Goal: Task Accomplishment & Management: Use online tool/utility

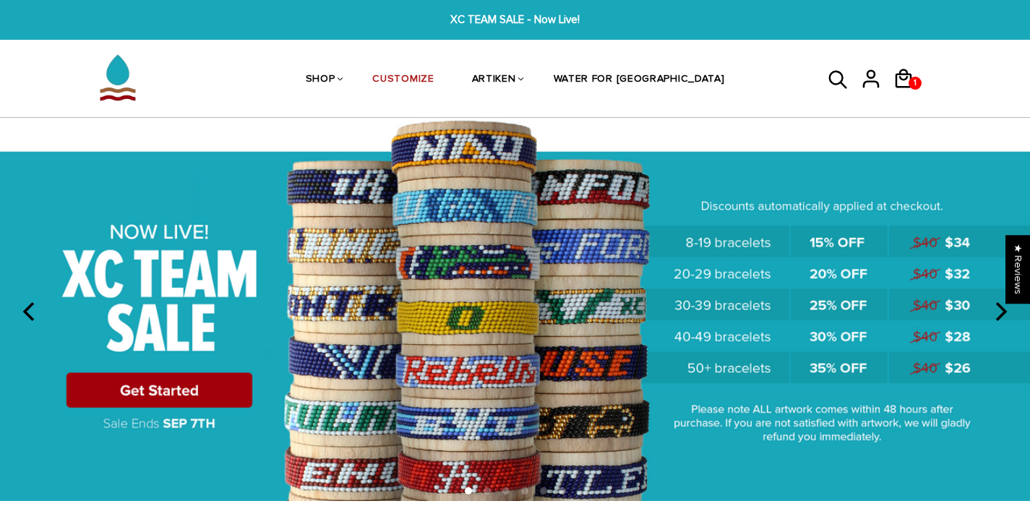
click at [191, 398] on img at bounding box center [515, 309] width 1030 height 383
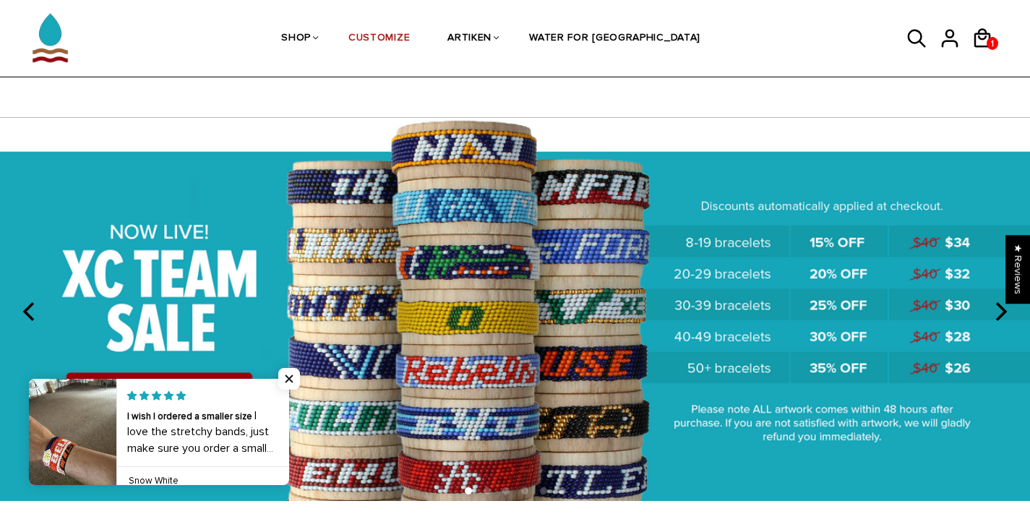
scroll to position [124, 0]
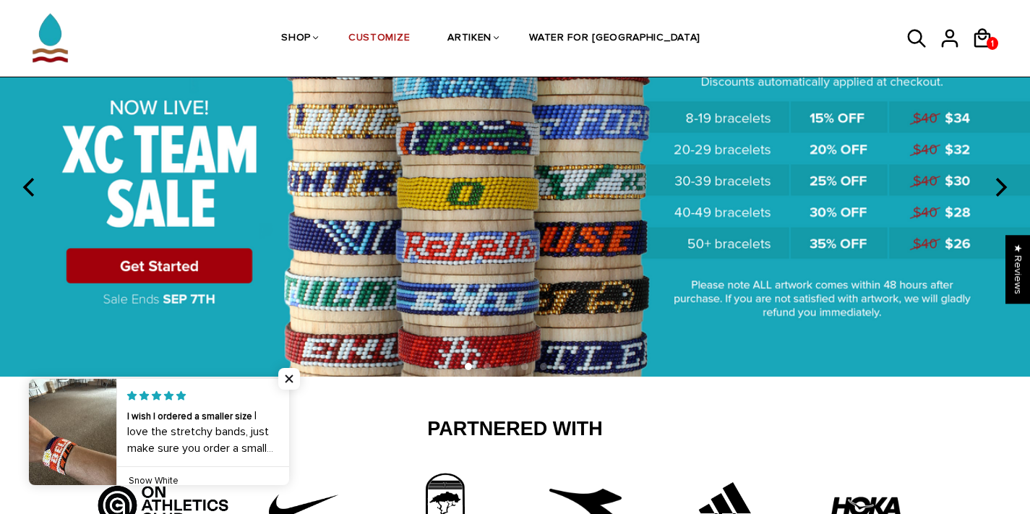
click at [367, 157] on img at bounding box center [515, 184] width 1030 height 383
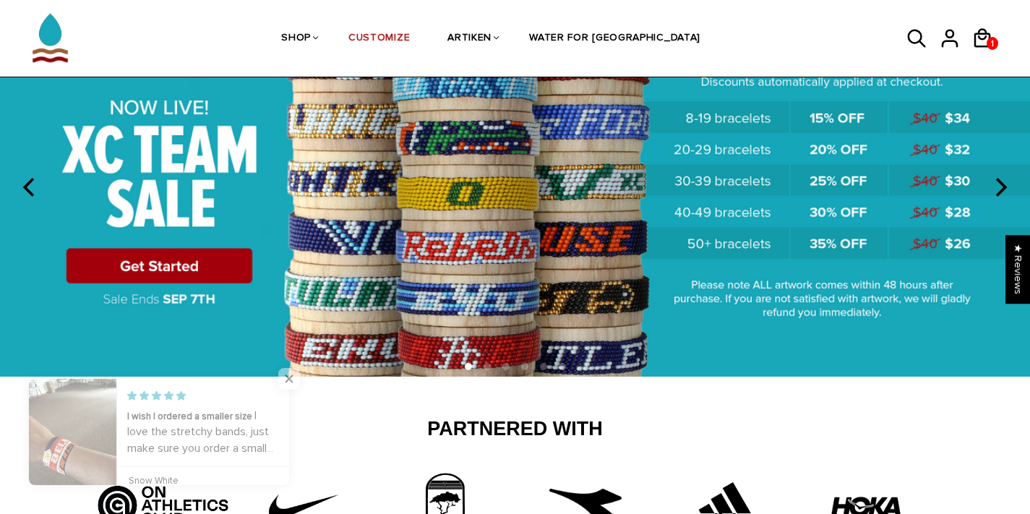
click at [239, 241] on img at bounding box center [515, 184] width 1030 height 383
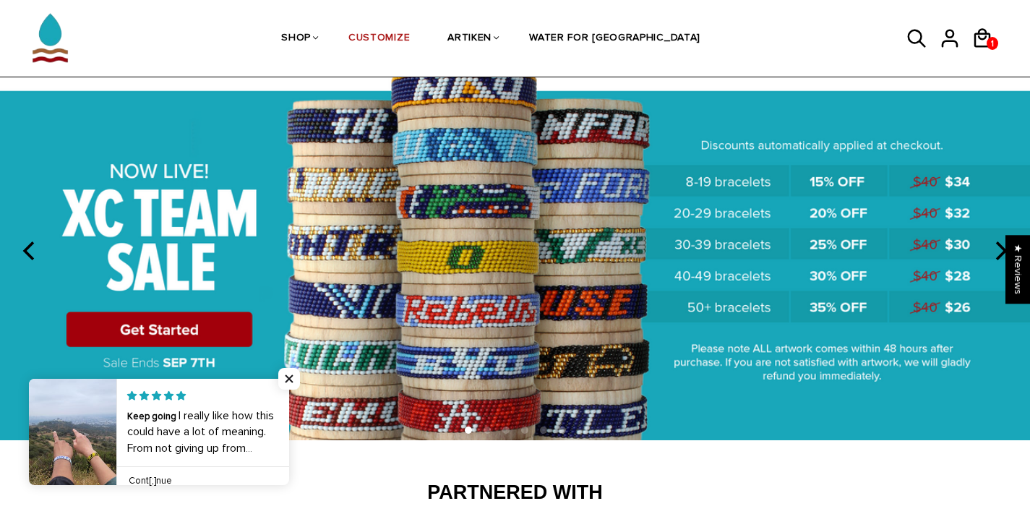
scroll to position [67, 0]
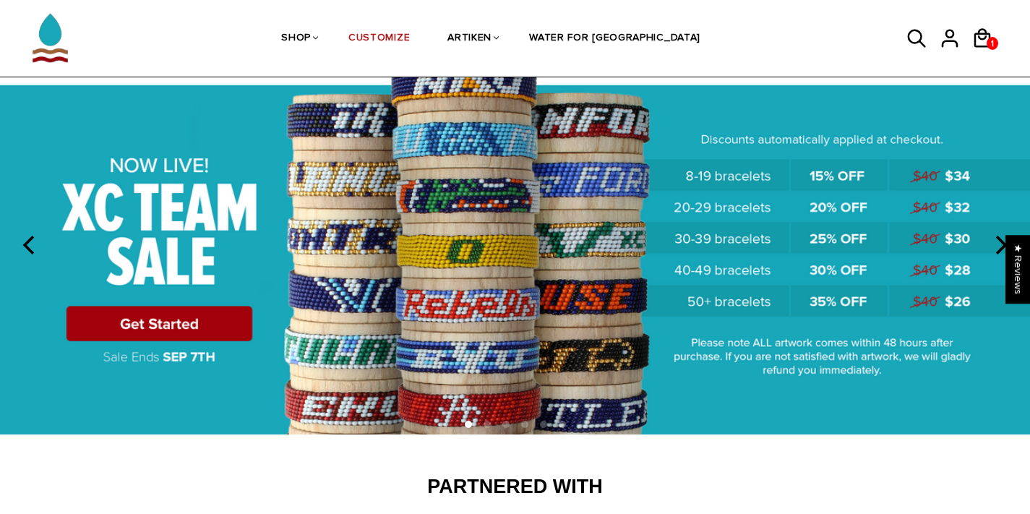
click at [539, 251] on img at bounding box center [515, 242] width 1030 height 383
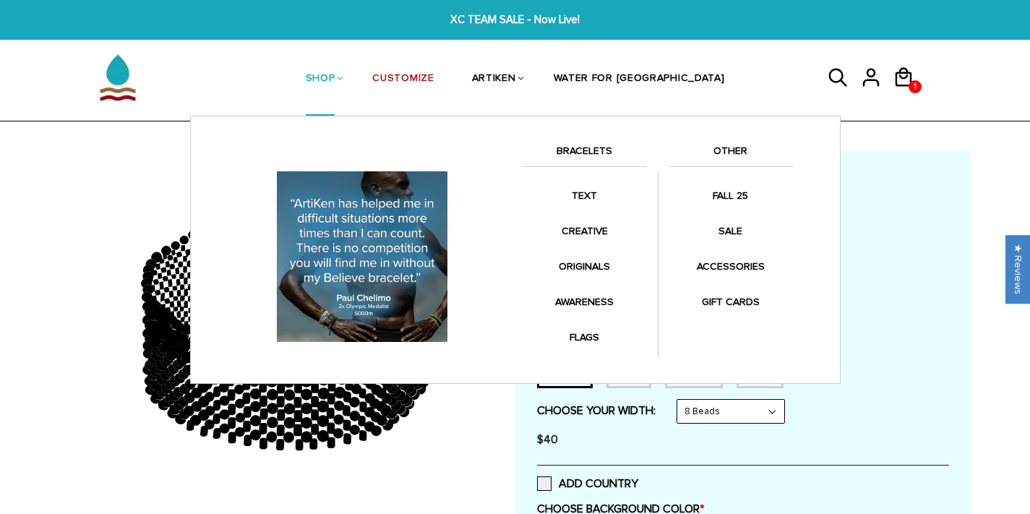
click at [335, 77] on link "SHOP" at bounding box center [321, 79] width 30 height 74
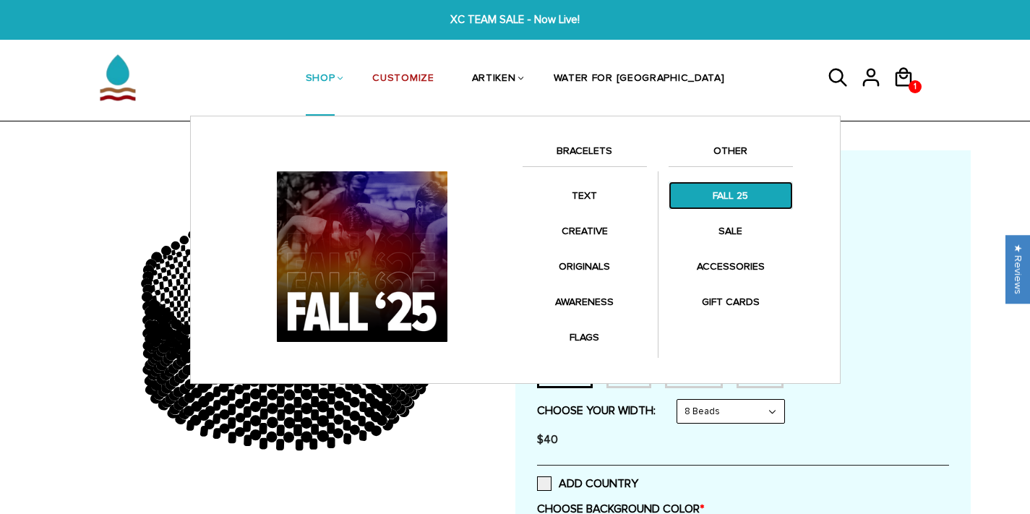
click at [745, 192] on link "FALL 25" at bounding box center [731, 195] width 124 height 28
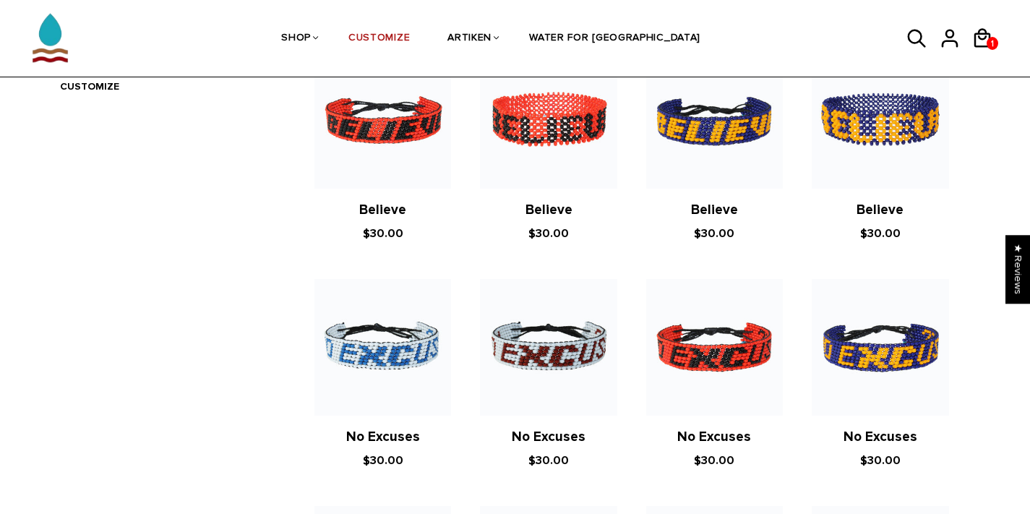
scroll to position [875, 0]
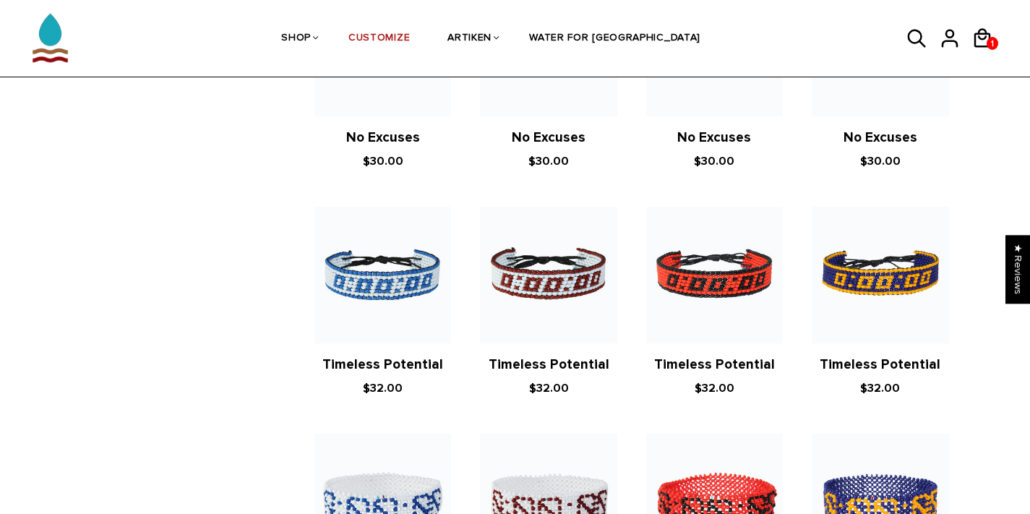
click at [258, 375] on div "Search tets  Collections TEXT CREATIVE ORIGINALS FLAGS AWARENESS ACCESSORIES G…" at bounding box center [515, 333] width 933 height 1754
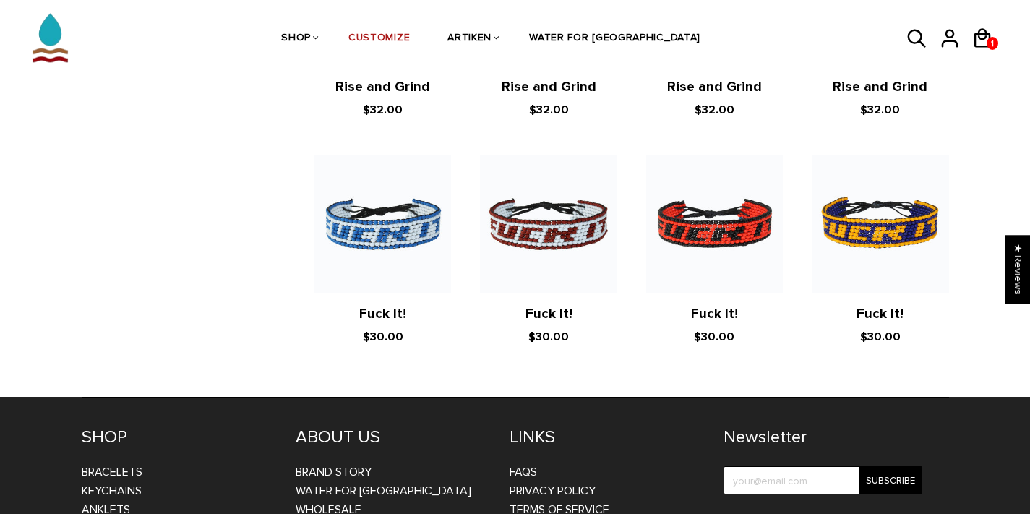
scroll to position [2547, 0]
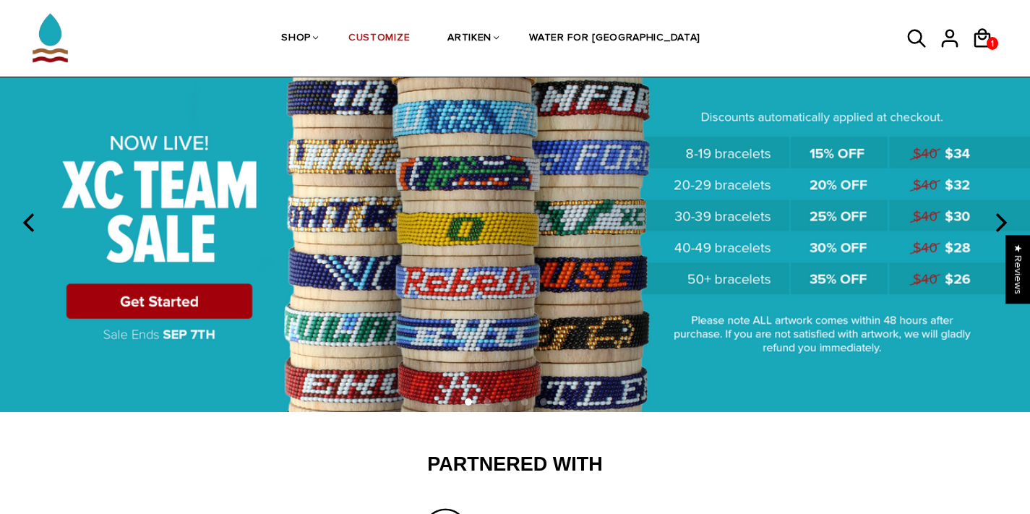
scroll to position [100, 0]
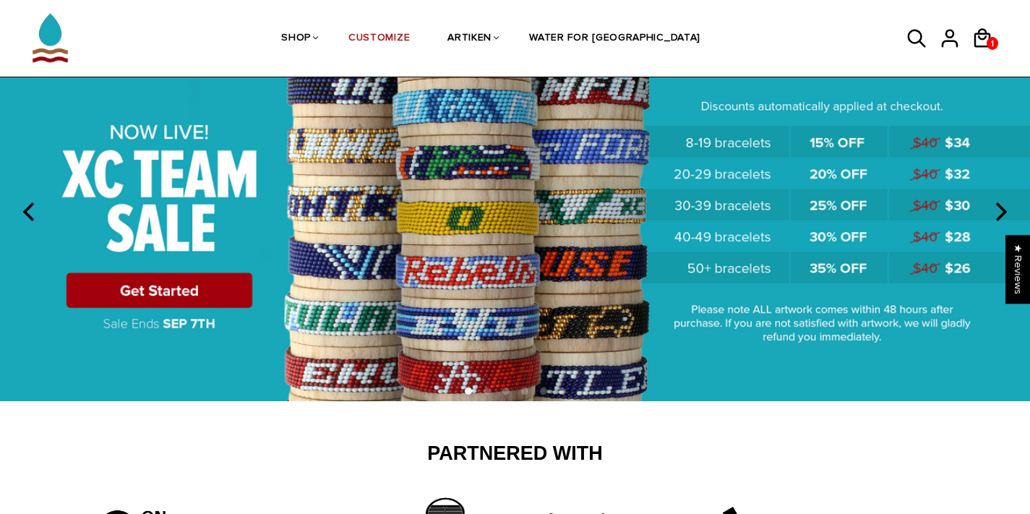
click at [282, 278] on img at bounding box center [515, 209] width 1030 height 383
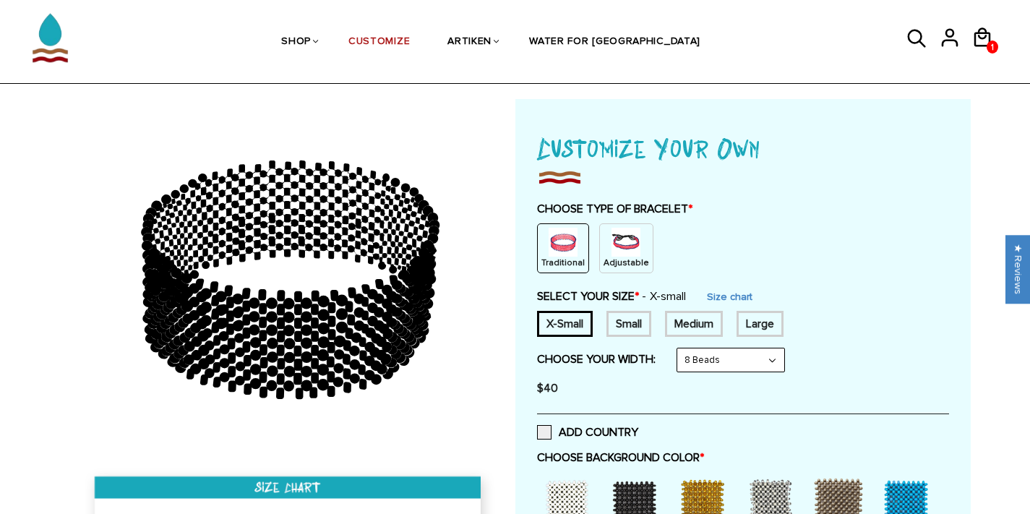
scroll to position [57, 0]
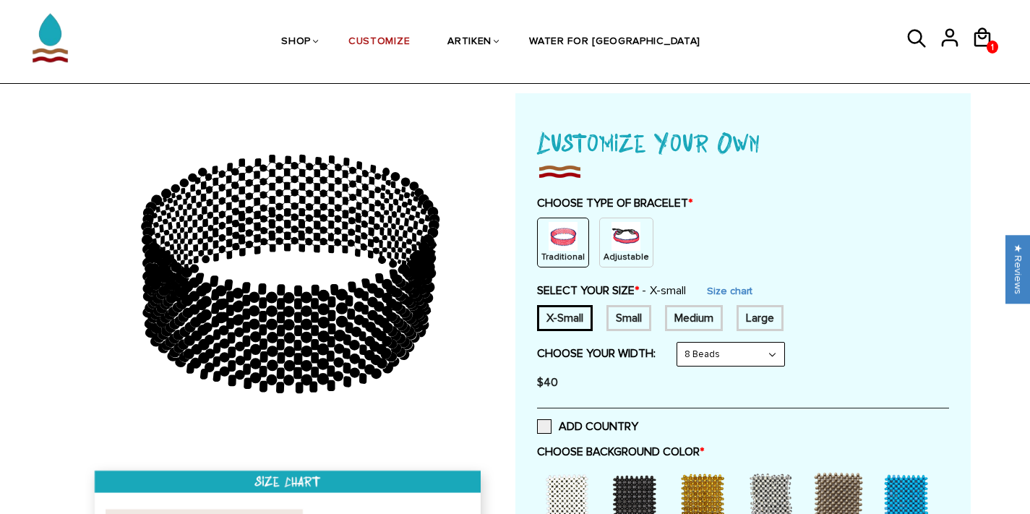
click at [647, 242] on div "Traditional Adjustable" at bounding box center [743, 243] width 412 height 50
click at [628, 243] on img at bounding box center [626, 236] width 29 height 29
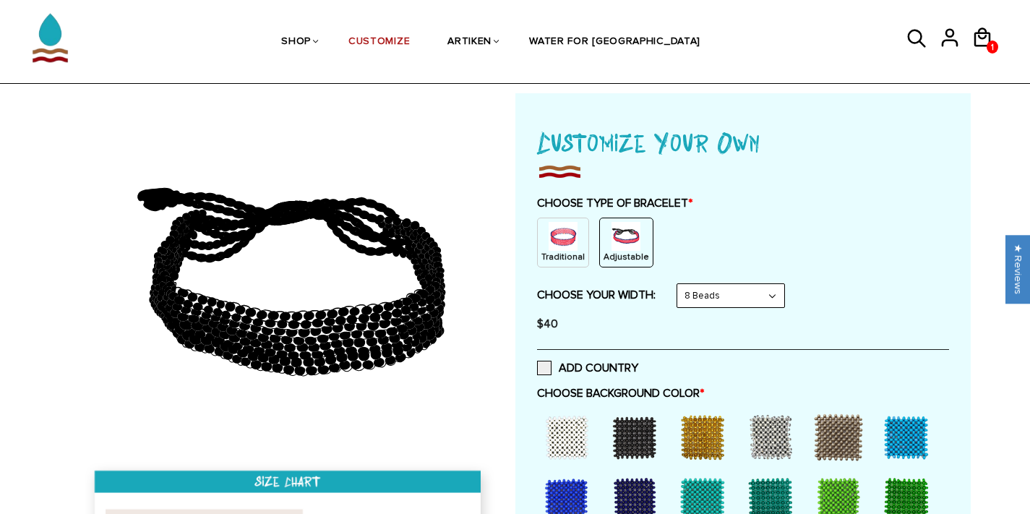
scroll to position [166, 0]
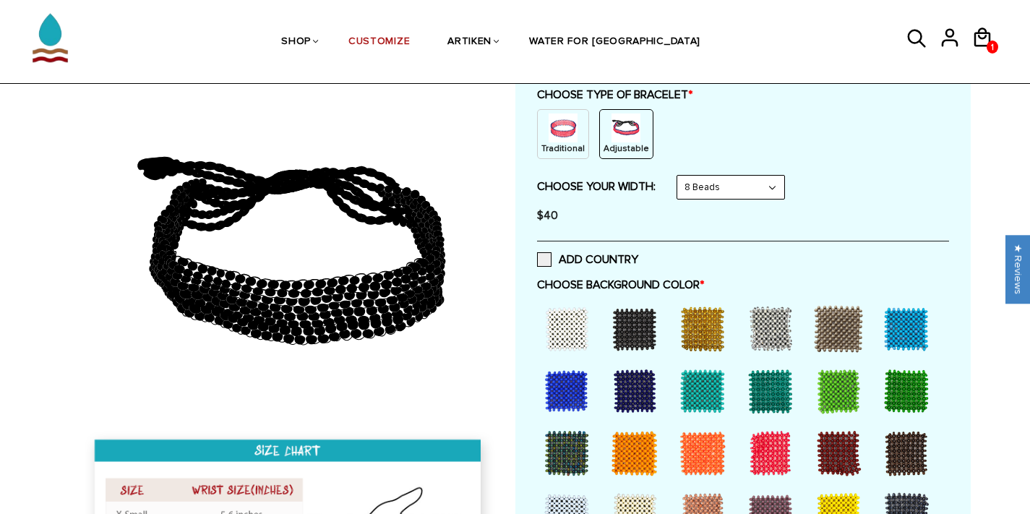
click at [580, 322] on div at bounding box center [567, 329] width 58 height 58
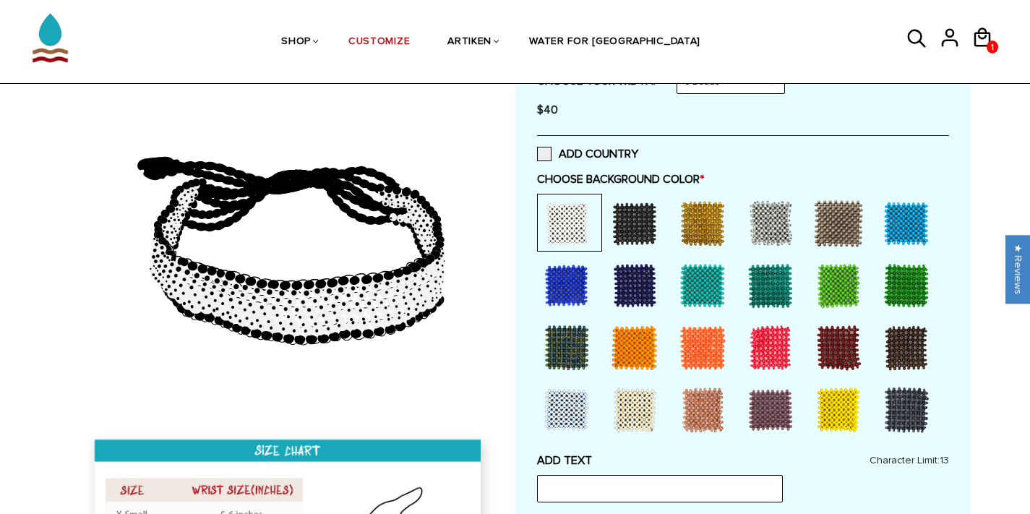
scroll to position [275, 0]
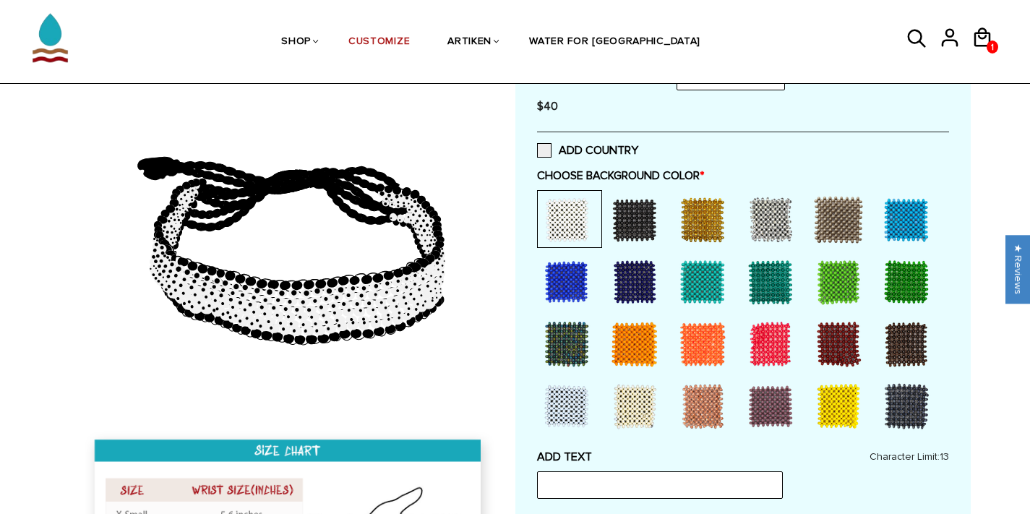
click at [569, 429] on div at bounding box center [567, 406] width 58 height 58
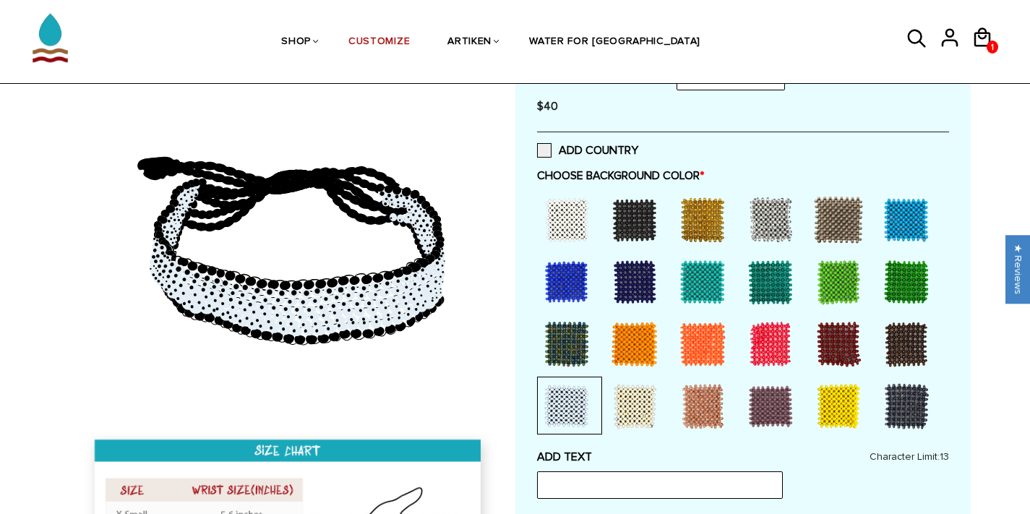
click at [574, 205] on div at bounding box center [567, 220] width 58 height 58
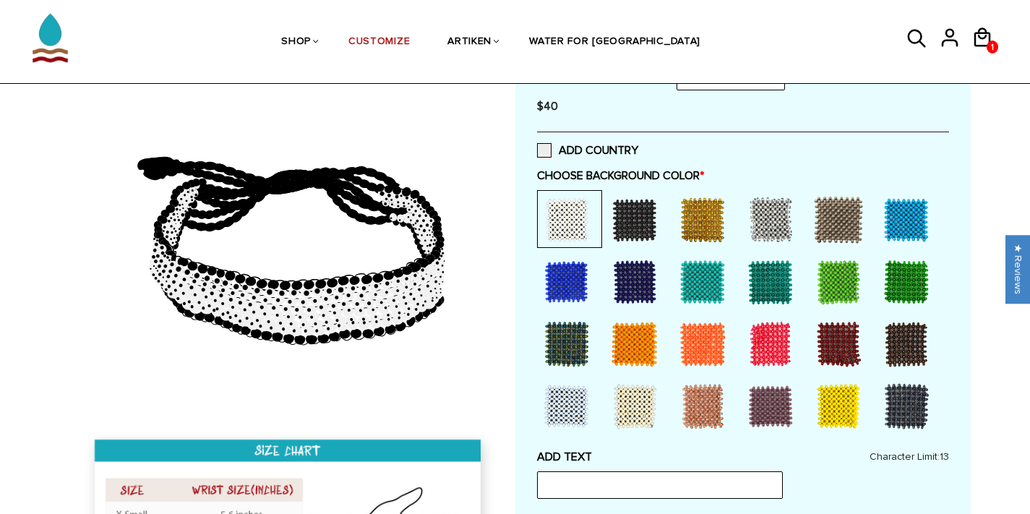
click at [878, 405] on div at bounding box center [907, 406] width 58 height 58
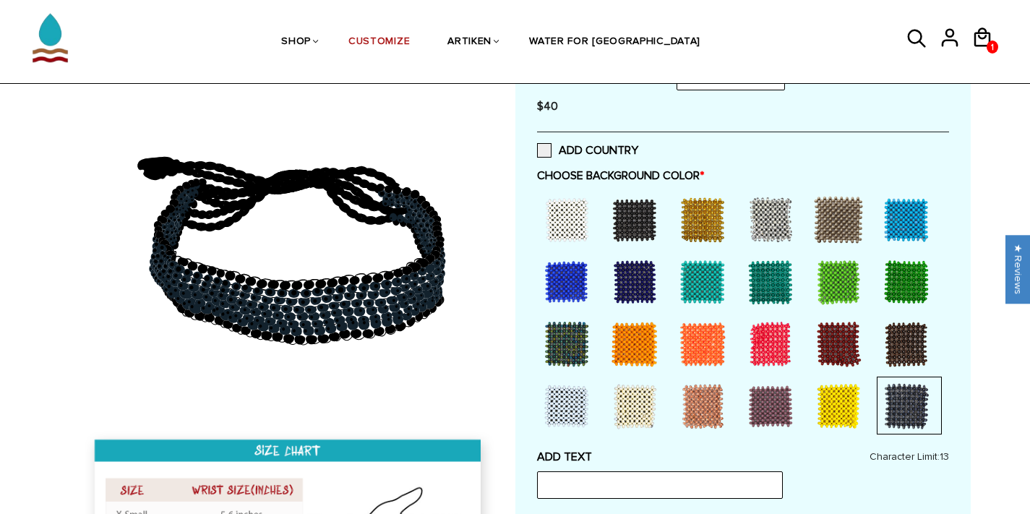
click at [570, 234] on div at bounding box center [567, 220] width 58 height 58
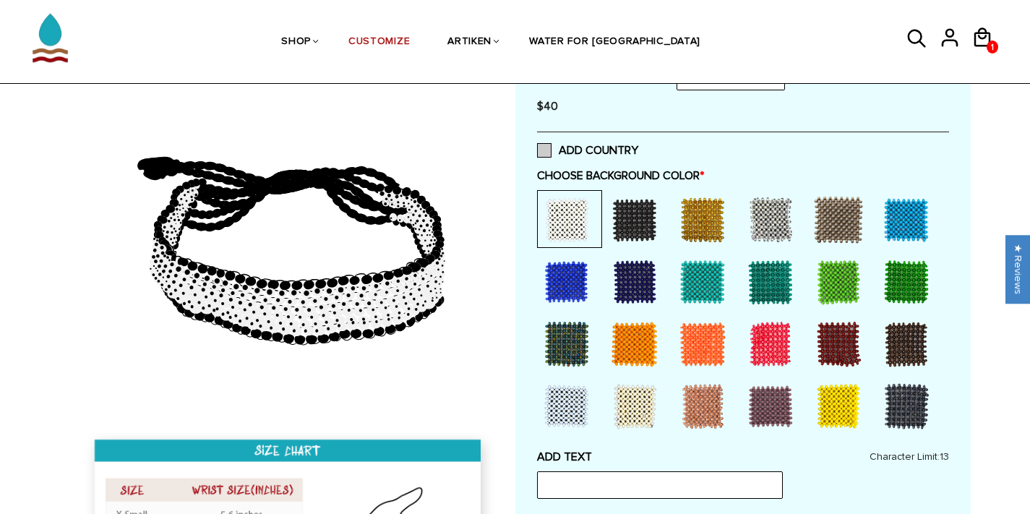
click at [601, 152] on label "ADD COUNTRY" at bounding box center [587, 150] width 101 height 14
click at [638, 146] on input "ADD COUNTRY" at bounding box center [638, 146] width 0 height 0
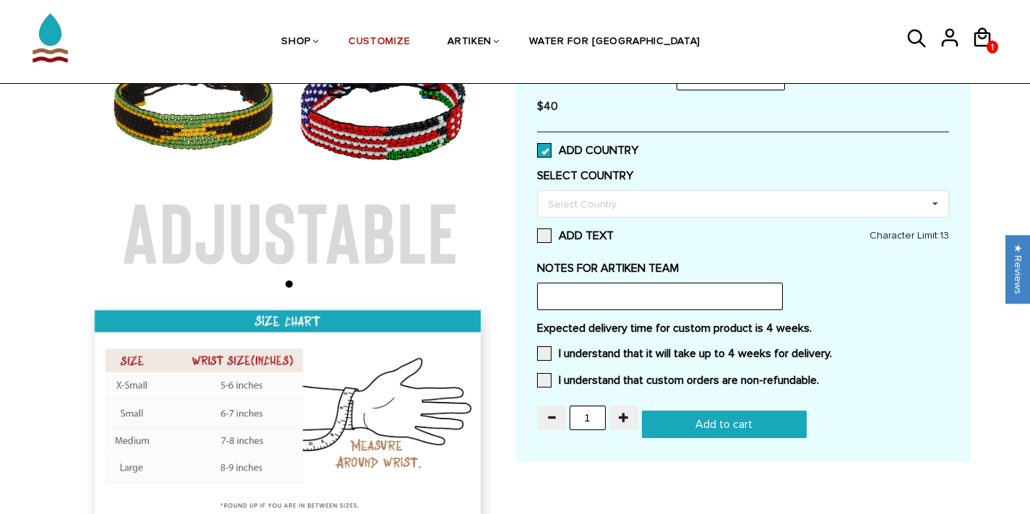
click at [601, 152] on label "ADD COUNTRY" at bounding box center [587, 150] width 101 height 14
click at [638, 146] on input "ADD COUNTRY" at bounding box center [638, 146] width 0 height 0
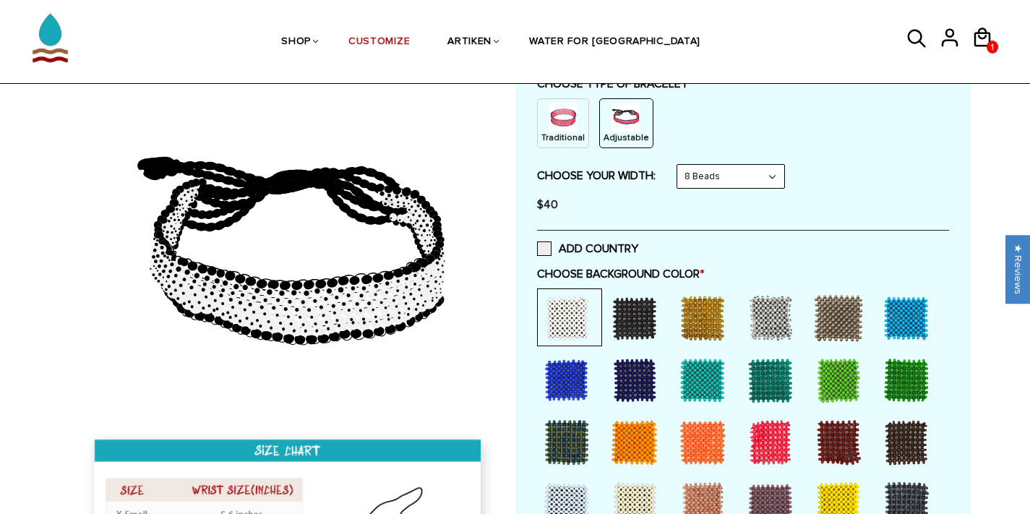
scroll to position [0, 0]
